Goal: Find specific page/section: Find specific page/section

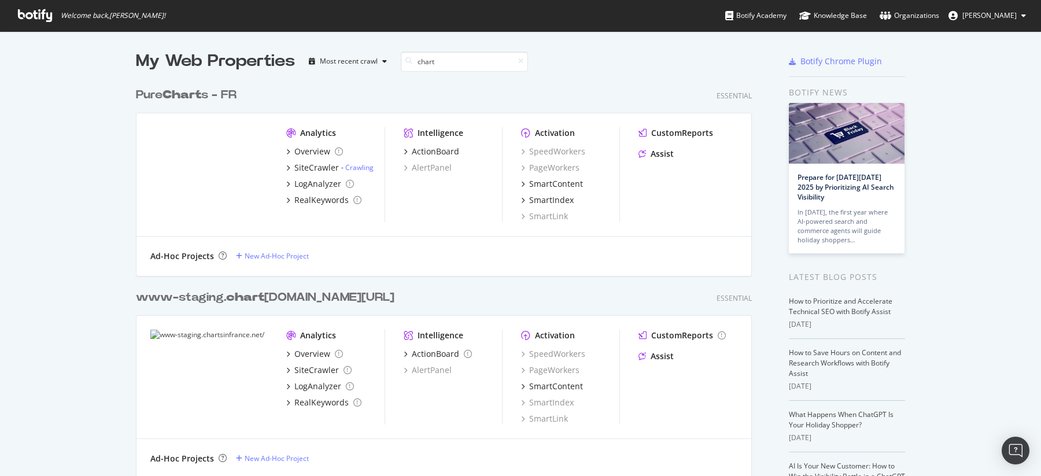
type input "chart"
click at [189, 93] on b "Chart" at bounding box center [181, 95] width 39 height 12
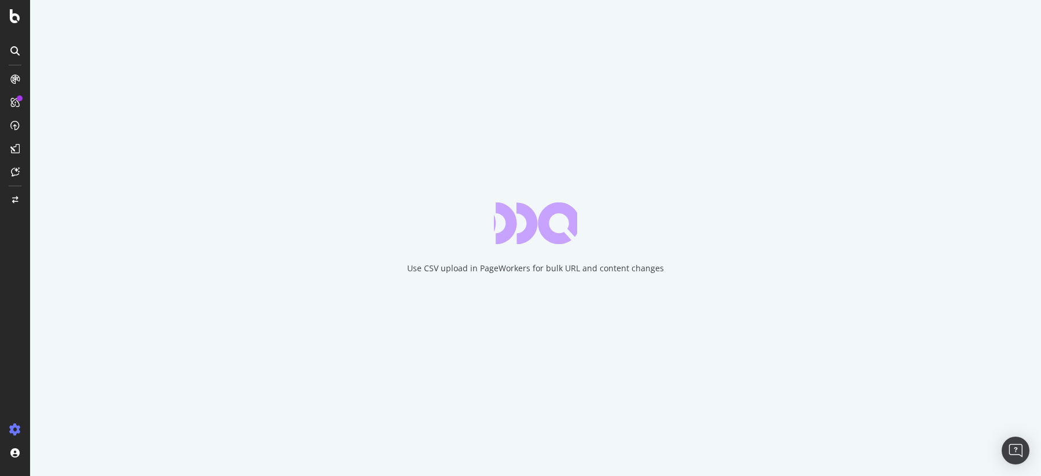
click at [14, 287] on div at bounding box center [15, 245] width 28 height 350
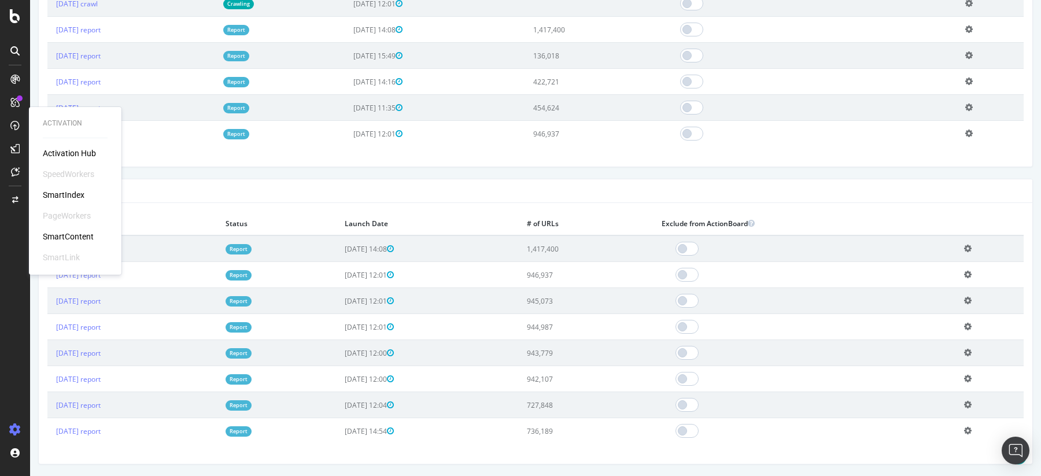
scroll to position [438, 0]
